Goal: Task Accomplishment & Management: Use online tool/utility

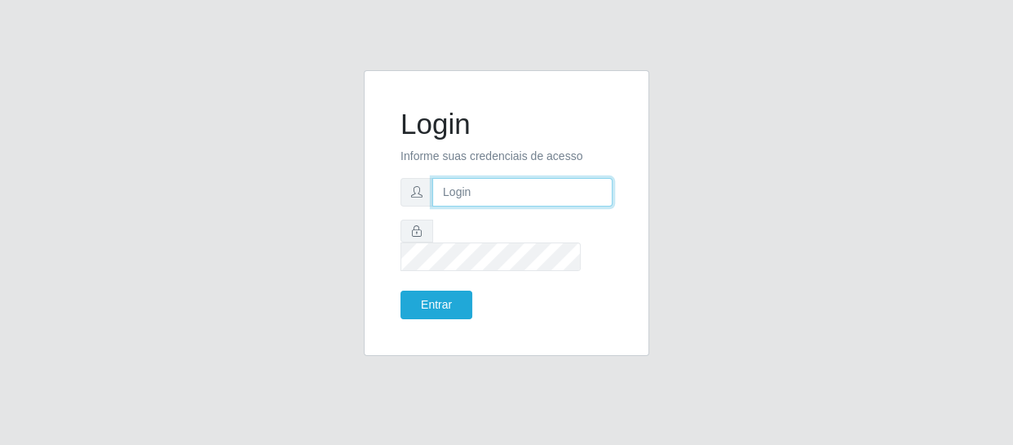
type input "[EMAIL_ADDRESS][DOMAIN_NAME]"
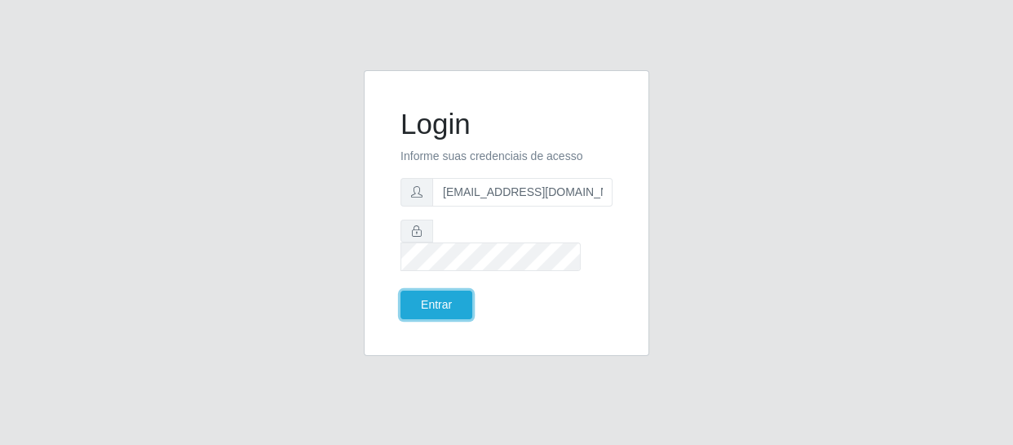
click at [463, 290] on button "Entrar" at bounding box center [437, 304] width 72 height 29
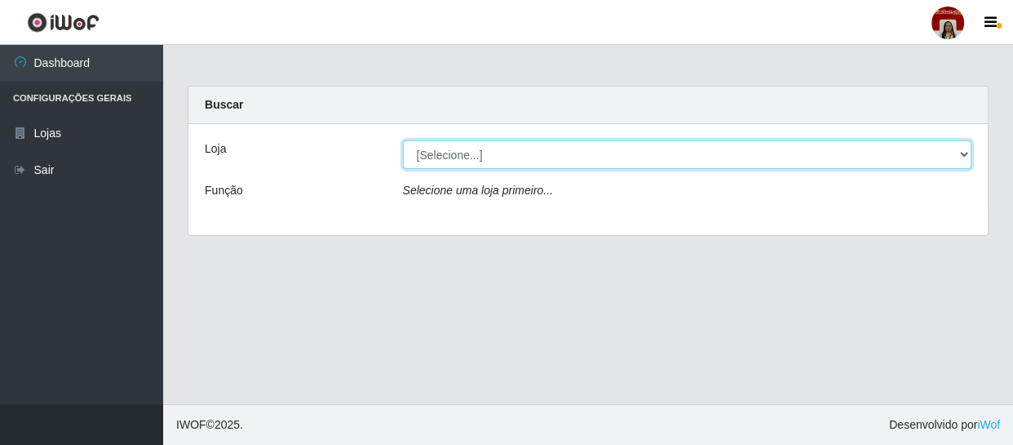
click at [964, 149] on select "[Selecione...] Mar Vermelho - Loja 04" at bounding box center [687, 154] width 569 height 29
select select "251"
click at [403, 140] on select "[Selecione...] Mar Vermelho - Loja 04" at bounding box center [687, 154] width 569 height 29
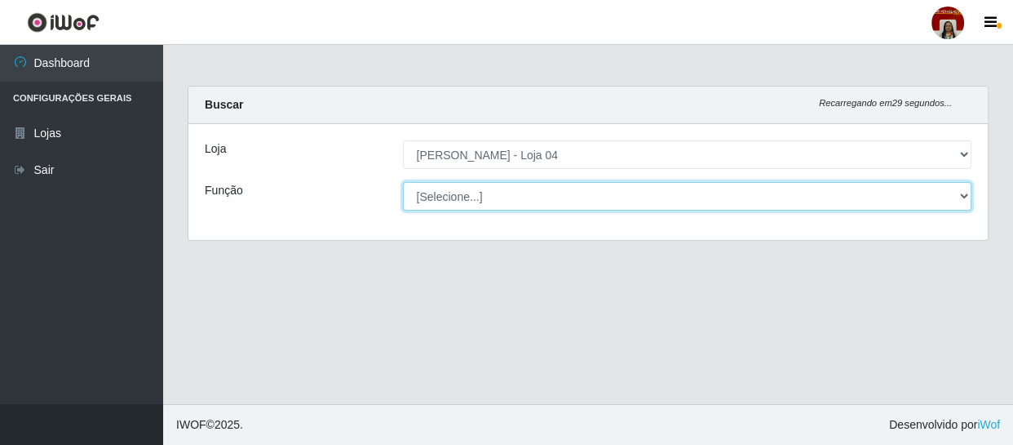
click at [963, 194] on select "[Selecione...] ASG ASG + ASG ++ Auxiliar de Depósito Auxiliar de Depósito + Aux…" at bounding box center [687, 196] width 569 height 29
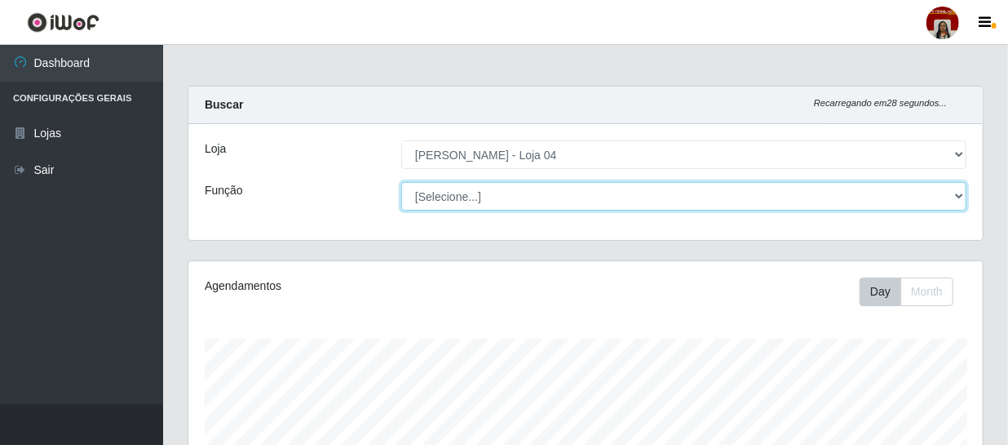
scroll to position [339, 795]
select select "22"
click at [401, 182] on select "[Selecione...] ASG ASG + ASG ++ Auxiliar de Depósito Auxiliar de Depósito + Aux…" at bounding box center [683, 196] width 565 height 29
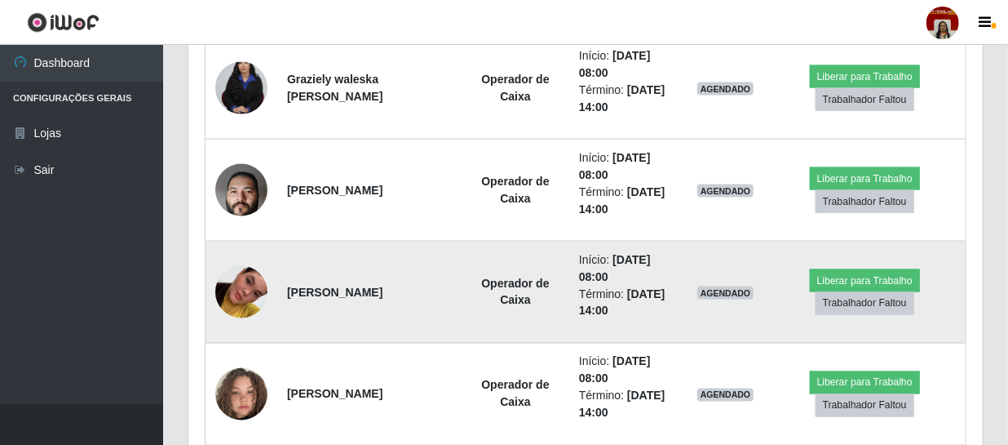
scroll to position [1112, 0]
